Goal: Information Seeking & Learning: Learn about a topic

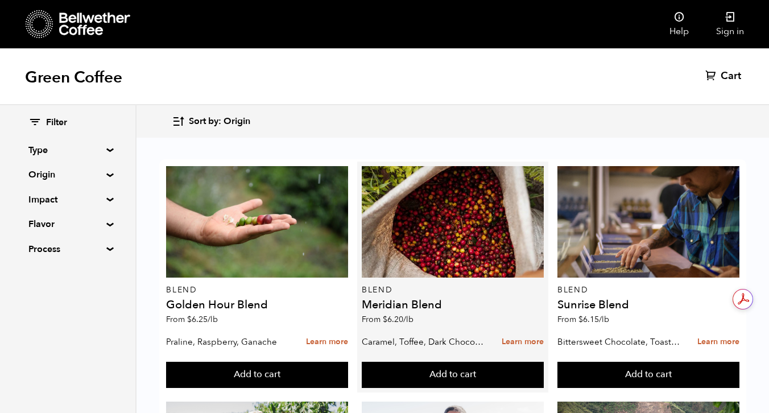
scroll to position [476, 0]
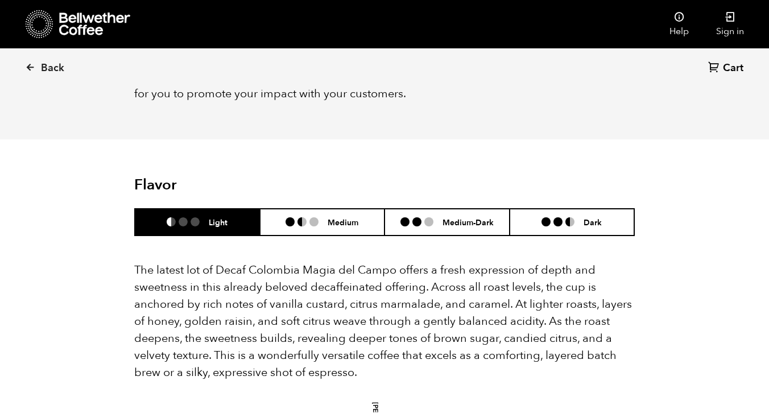
scroll to position [1076, 0]
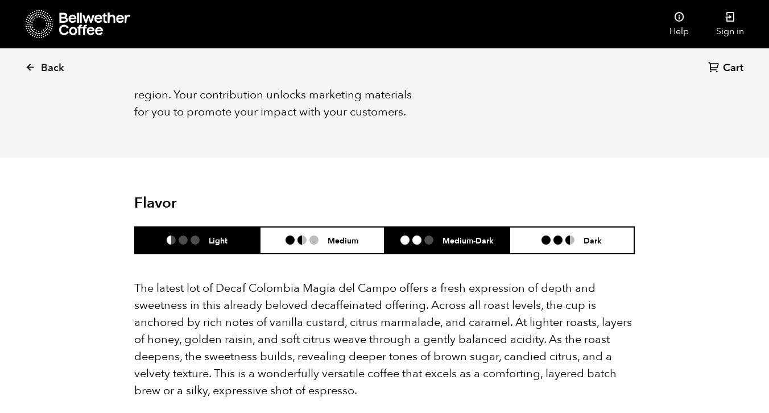
click at [412, 236] on li at bounding box center [416, 240] width 9 height 9
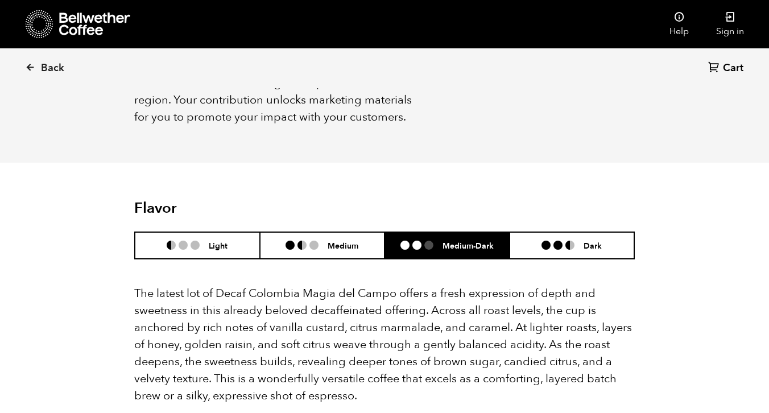
scroll to position [1079, 0]
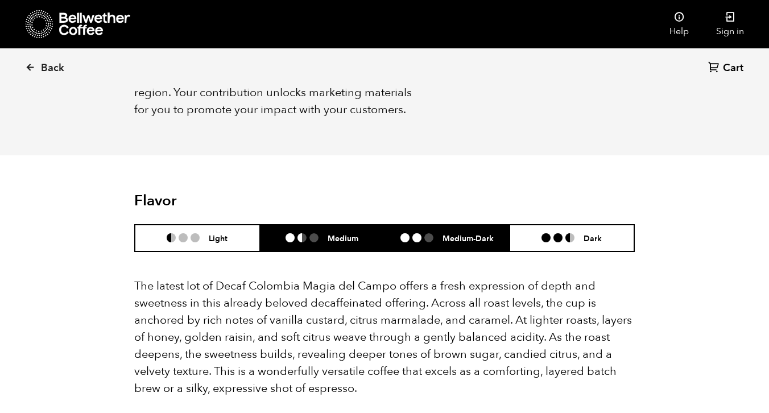
click at [361, 225] on li "Medium" at bounding box center [322, 238] width 125 height 27
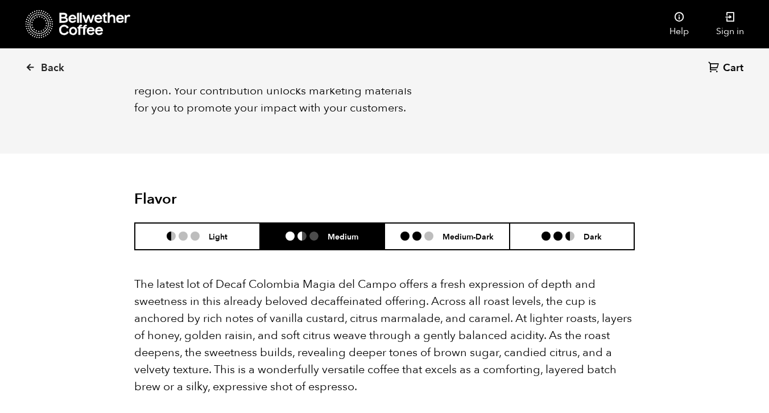
scroll to position [1064, 0]
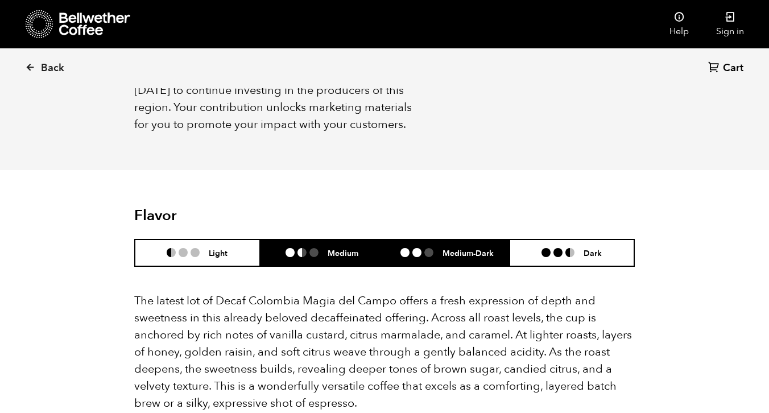
click at [415, 240] on li "Medium-Dark" at bounding box center [447, 253] width 125 height 27
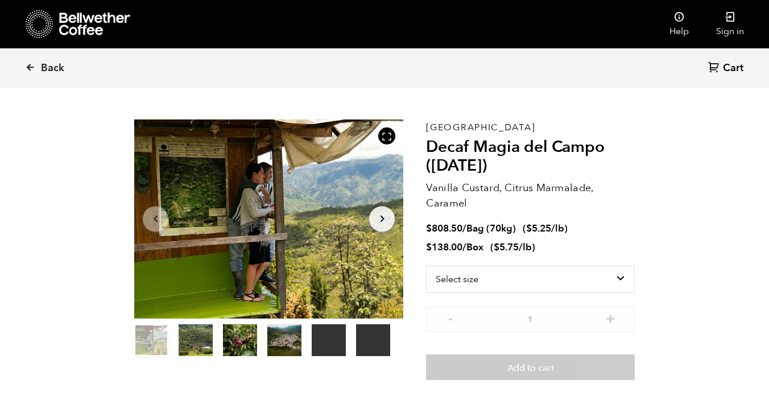
scroll to position [0, 0]
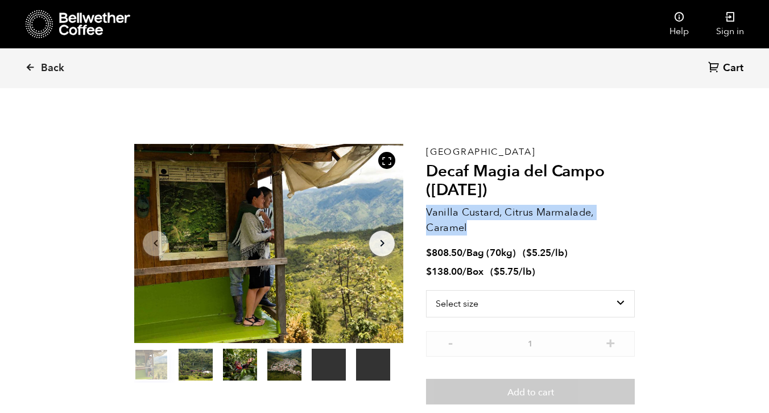
drag, startPoint x: 468, startPoint y: 226, endPoint x: 428, endPoint y: 211, distance: 42.5
click at [428, 211] on p "Vanilla Custard, Citrus Marmalade, Caramel" at bounding box center [530, 220] width 209 height 31
copy p "Vanilla Custard, Citrus Marmalade, Caramel"
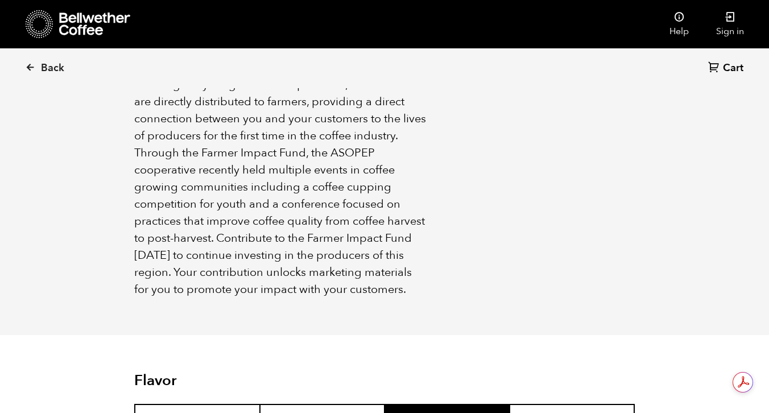
scroll to position [688, 0]
